Goal: Task Accomplishment & Management: Use online tool/utility

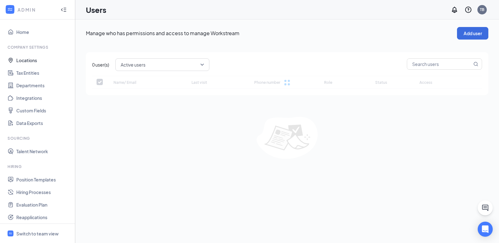
checkbox input "false"
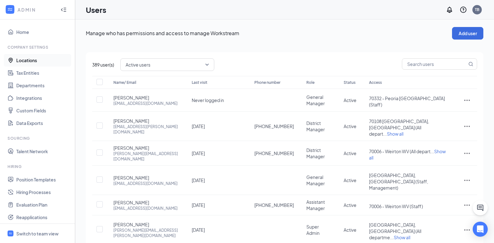
click at [27, 59] on link "Locations" at bounding box center [43, 60] width 54 height 13
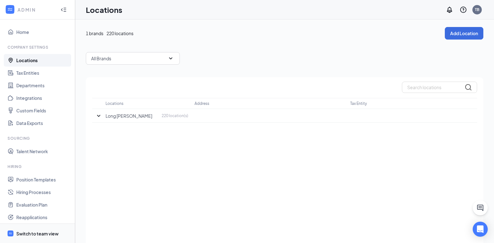
click at [39, 232] on div "Switch to team view" at bounding box center [37, 233] width 42 height 6
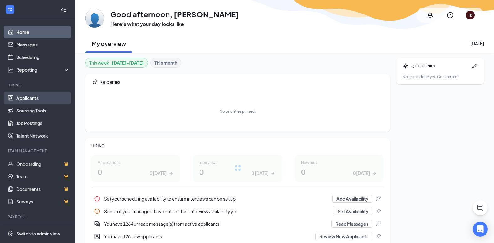
click at [33, 95] on link "Applicants" at bounding box center [43, 98] width 54 height 13
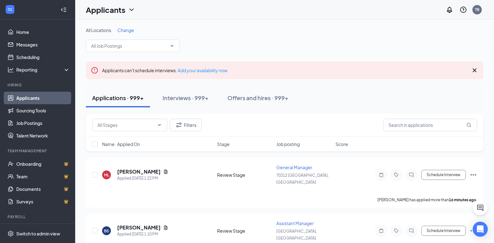
click at [126, 30] on span "Change" at bounding box center [126, 30] width 17 height 6
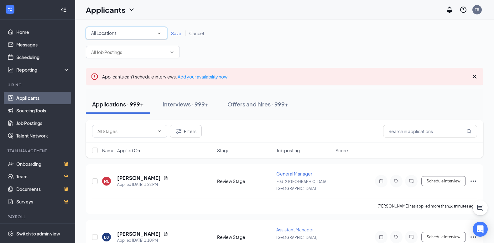
click at [125, 33] on div "All Locations" at bounding box center [126, 33] width 71 height 8
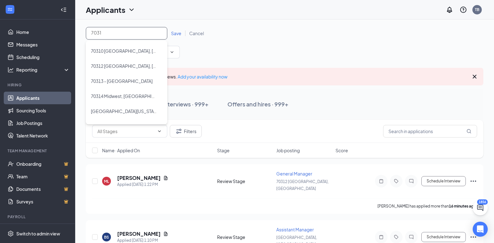
type input "70317"
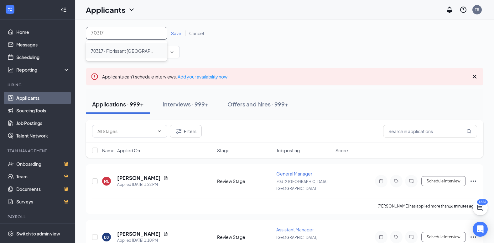
click at [119, 50] on span "70317- Florissant [GEOGRAPHIC_DATA]" at bounding box center [131, 51] width 81 height 6
click at [173, 35] on span "Save" at bounding box center [176, 33] width 10 height 6
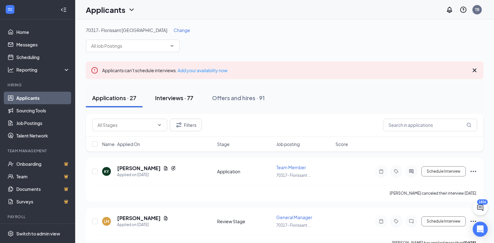
click at [186, 99] on div "Interviews · 77" at bounding box center [174, 98] width 38 height 8
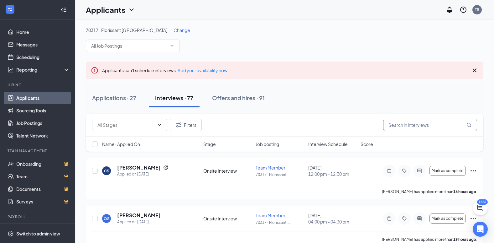
click at [417, 123] on input "text" at bounding box center [430, 124] width 94 height 13
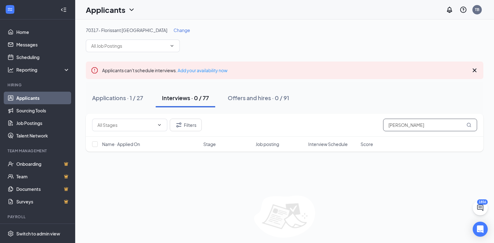
type input "daniella"
drag, startPoint x: 413, startPoint y: 125, endPoint x: 362, endPoint y: 122, distance: 50.8
click at [362, 122] on div "Filters daniella" at bounding box center [284, 124] width 385 height 13
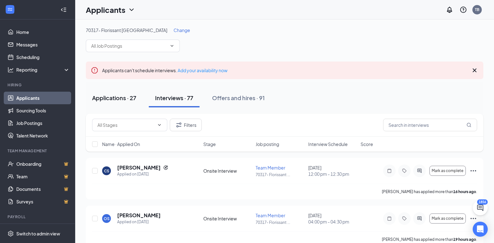
click at [121, 98] on div "Applications · 27" at bounding box center [114, 98] width 44 height 8
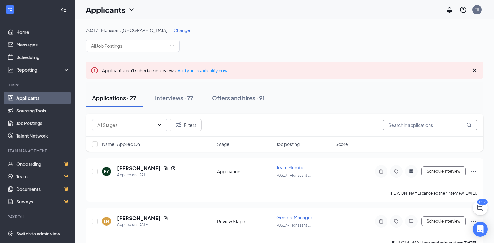
click at [415, 124] on input "text" at bounding box center [430, 124] width 94 height 13
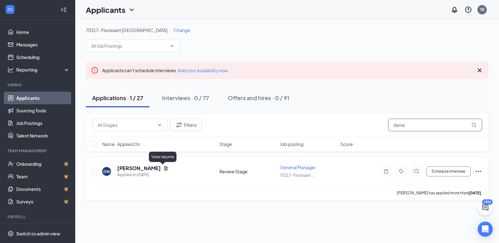
type input "danie"
click at [164, 167] on icon "Document" at bounding box center [165, 168] width 3 height 4
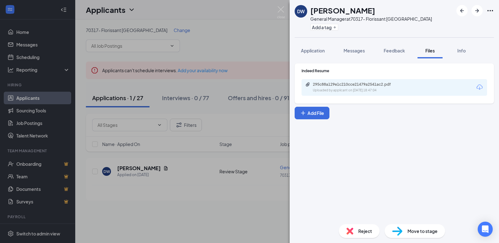
click at [346, 91] on div "Uploaded by applicant on [DATE] 18:47:04" at bounding box center [360, 90] width 94 height 5
